Goal: Register for event/course

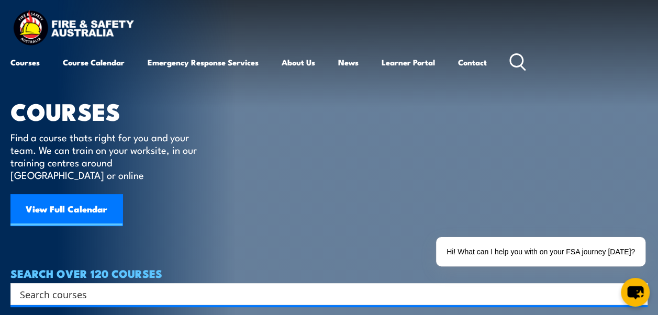
click at [53, 286] on input "Search input" at bounding box center [322, 294] width 605 height 16
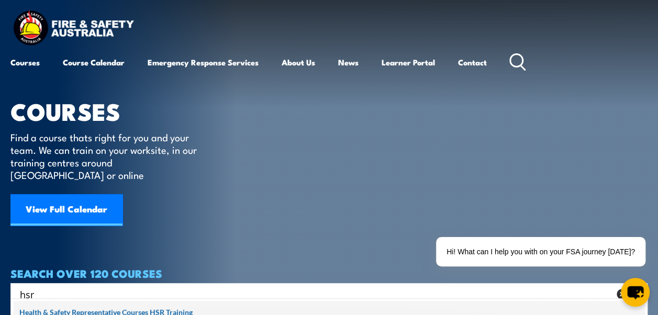
type input "hsr"
click at [108, 311] on span at bounding box center [329, 314] width 631 height 26
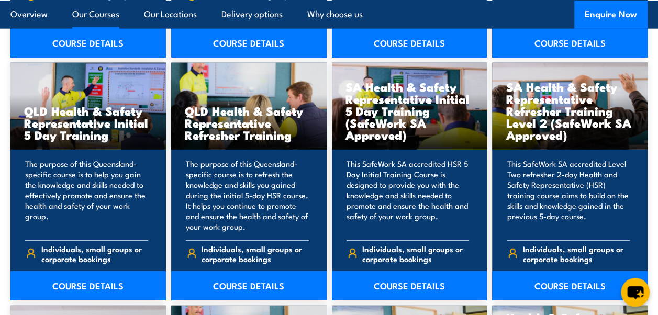
scroll to position [1322, 0]
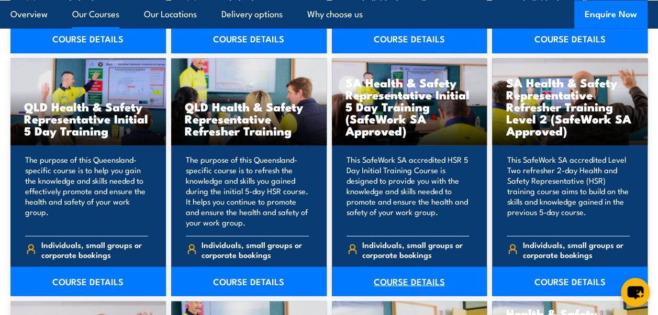
click at [395, 271] on link "COURSE DETAILS" at bounding box center [410, 281] width 156 height 29
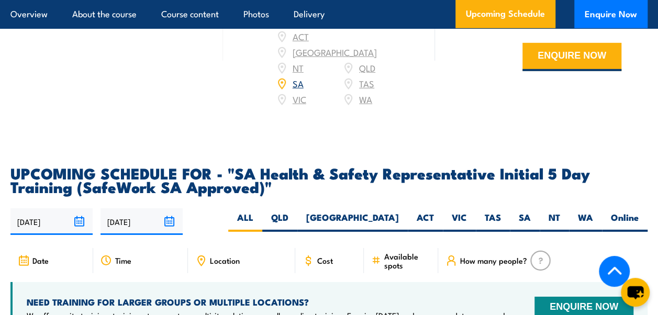
scroll to position [1605, 0]
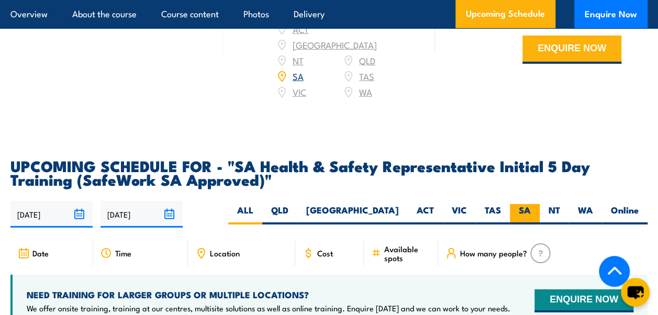
click at [524, 218] on label "SA" at bounding box center [525, 214] width 30 height 20
click at [531, 211] on input "SA" at bounding box center [534, 207] width 7 height 7
radio input "true"
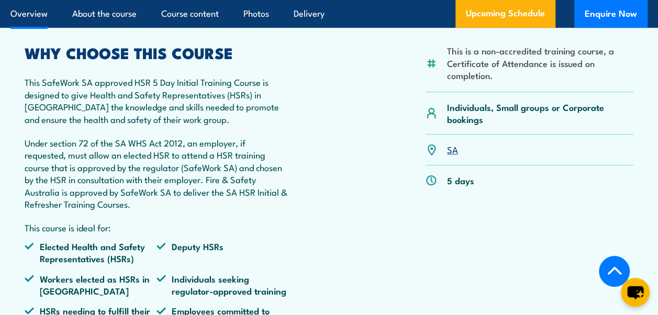
scroll to position [374, 0]
